Goal: Task Accomplishment & Management: Complete application form

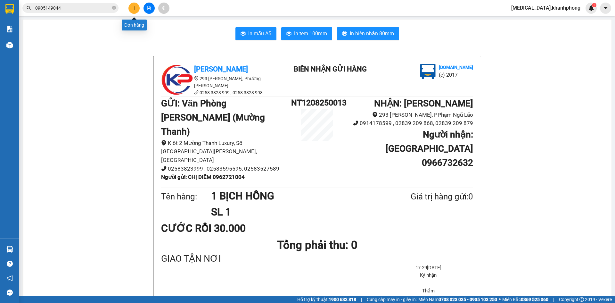
click at [136, 8] on icon "plus" at bounding box center [134, 8] width 4 height 4
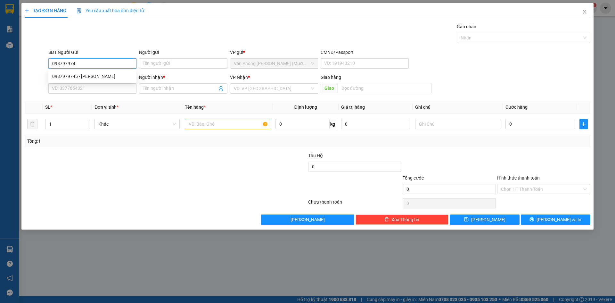
type input "0987979745"
click at [126, 72] on div "0987979745 - [PERSON_NAME]" at bounding box center [92, 76] width 88 height 10
type input "[PERSON_NAME]"
type input "0987979745"
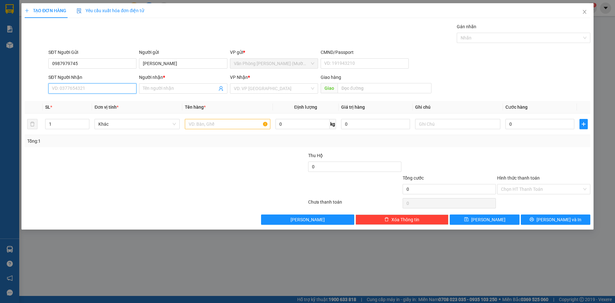
click at [122, 91] on input "SĐT Người Nhận" at bounding box center [92, 88] width 88 height 10
click at [118, 101] on div "0962492217 - MAI THÀNH PHÁT" at bounding box center [92, 101] width 80 height 7
type input "0962492217"
type input "MAI THÀNH PHÁT"
click at [193, 124] on input "text" at bounding box center [227, 124] width 85 height 10
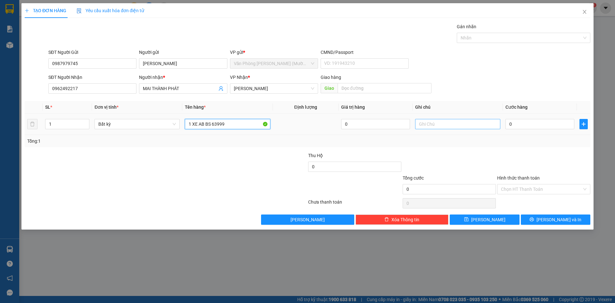
type input "1 XE AB BS 63999"
click at [423, 123] on input "text" at bounding box center [457, 124] width 85 height 10
type input "TIỀN BỌC XE ĐÃ THU"
click at [507, 126] on input "0" at bounding box center [540, 124] width 69 height 10
type input "4"
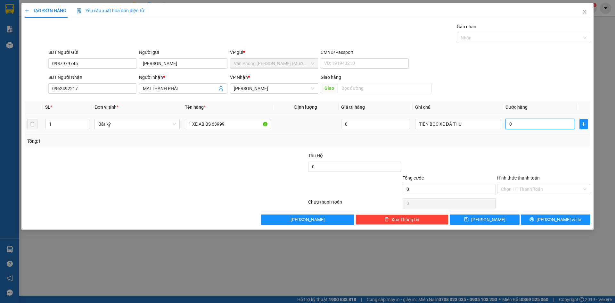
type input "4"
type input "40"
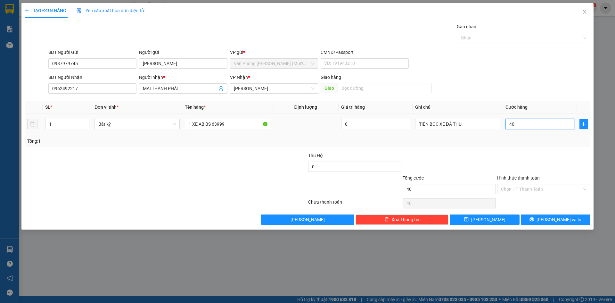
type input "400"
type input "400.000"
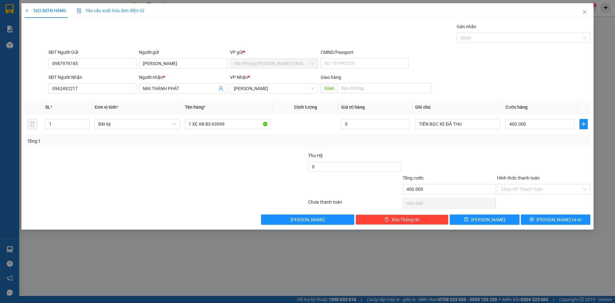
click at [512, 153] on div at bounding box center [544, 163] width 95 height 22
click at [535, 186] on input "Hình thức thanh toán" at bounding box center [541, 189] width 81 height 10
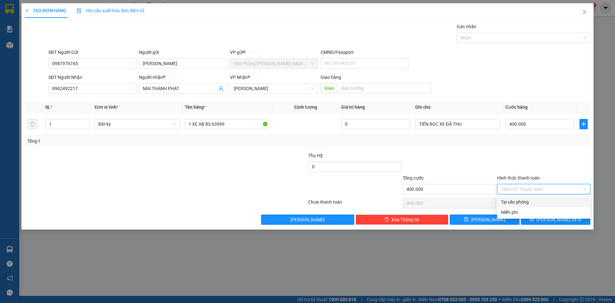
click at [534, 202] on div "Tại văn phòng" at bounding box center [544, 201] width 86 height 7
type input "0"
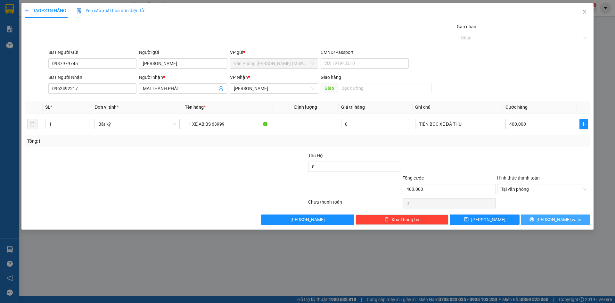
click at [534, 220] on icon "printer" at bounding box center [532, 219] width 4 height 4
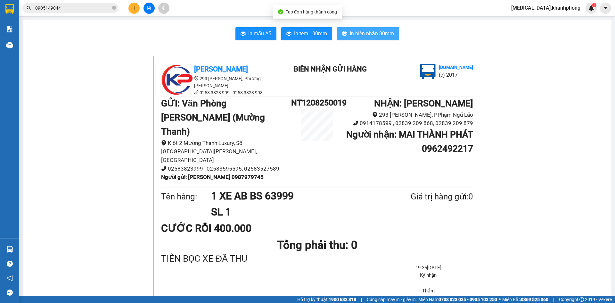
click at [379, 33] on span "In biên nhận 80mm" at bounding box center [372, 33] width 44 height 8
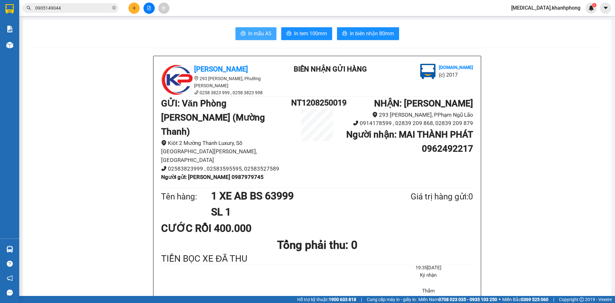
click at [255, 33] on span "In mẫu A5" at bounding box center [259, 33] width 23 height 8
